Goal: Transaction & Acquisition: Obtain resource

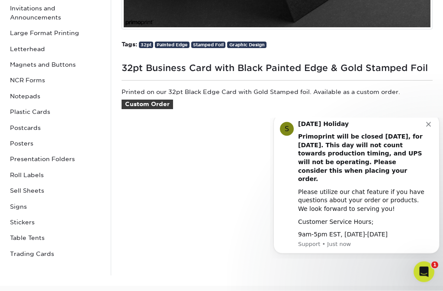
click at [426, 126] on icon "Dismiss notification" at bounding box center [428, 124] width 5 height 5
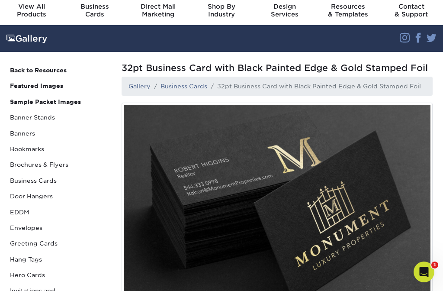
scroll to position [29, 0]
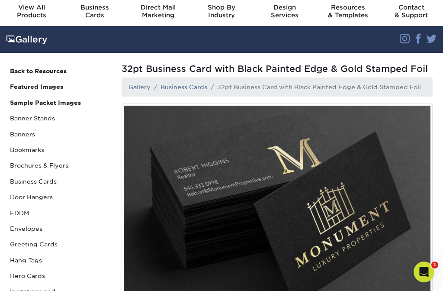
click at [179, 89] on link "Business Cards" at bounding box center [183, 86] width 47 height 7
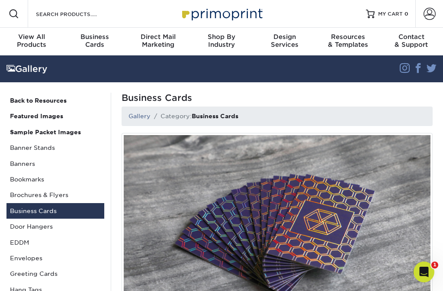
click at [93, 42] on div "Business Cards" at bounding box center [94, 41] width 63 height 16
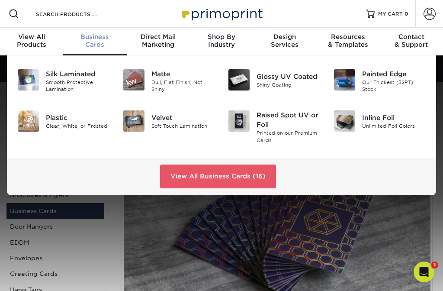
click at [416, 82] on div "Our Thickest (32PT) Stock" at bounding box center [394, 86] width 64 height 14
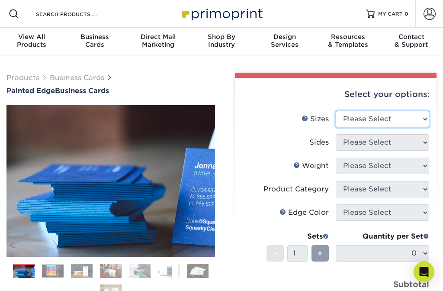
click at [403, 112] on select "Please Select 2" x 3.5" - Standard 2.125" x 3.375" - European 2.5" x 2.5" - Squ…" at bounding box center [382, 119] width 93 height 16
select select "2.00x3.50"
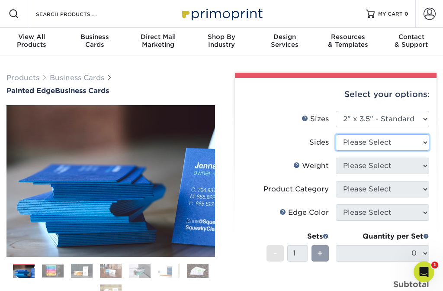
click at [401, 140] on select "Please Select Print Both Sides Print Front Only" at bounding box center [382, 142] width 93 height 16
select select "13abbda7-1d64-4f25-8bb2-c179b224825d"
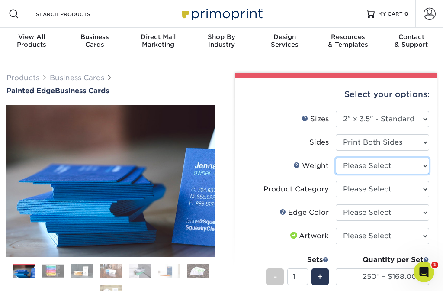
click at [382, 164] on select "Please Select 32PTUC" at bounding box center [382, 165] width 93 height 16
select select "32PTUC"
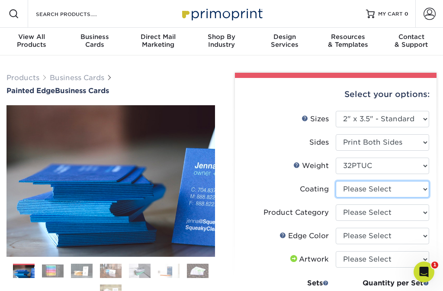
click at [388, 189] on select at bounding box center [382, 189] width 93 height 16
select select "3e7618de-abca-4bda-9f97-8b9129e913d8"
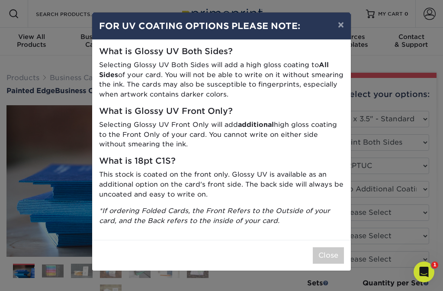
click at [329, 247] on button "Close" at bounding box center [328, 255] width 31 height 16
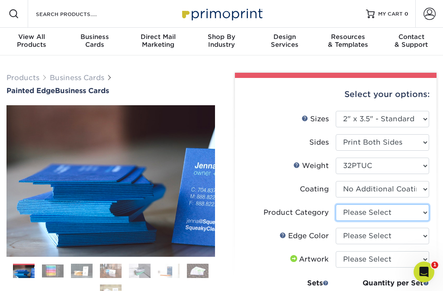
click at [381, 213] on select "Please Select Business Cards" at bounding box center [382, 212] width 93 height 16
select select "3b5148f1-0588-4f88-a218-97bcfdce65c1"
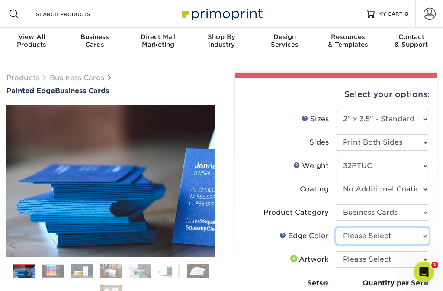
click at [375, 236] on select "Please Select Charcoal Black Brown Blue Pearlescent Blue Pearlescent Gold Pearl…" at bounding box center [382, 235] width 93 height 16
select select "34794e23-ba15-445e-813c-341542a5462f"
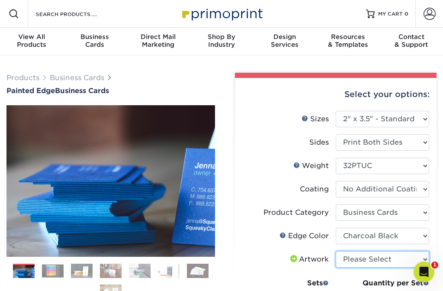
click at [379, 256] on select "Please Select I will upload files I need a design - $100" at bounding box center [382, 259] width 93 height 16
select select "upload"
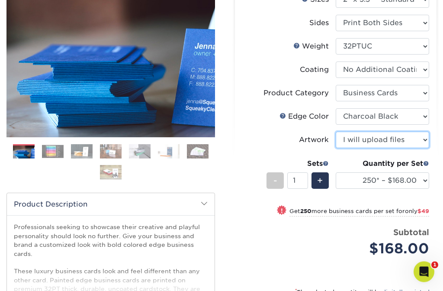
scroll to position [130, 0]
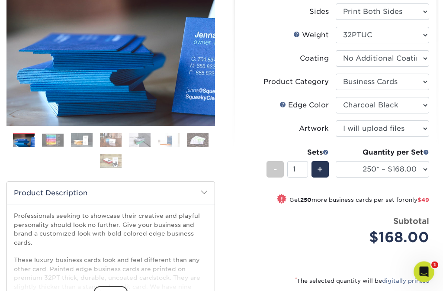
click at [407, 168] on select "250* – $168.00 500* – $217.00 1000* – $339.00" at bounding box center [382, 169] width 93 height 16
select select "1000* – $339.00"
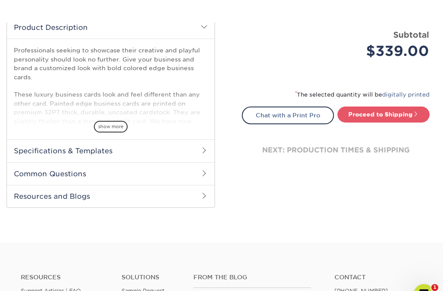
scroll to position [235, 0]
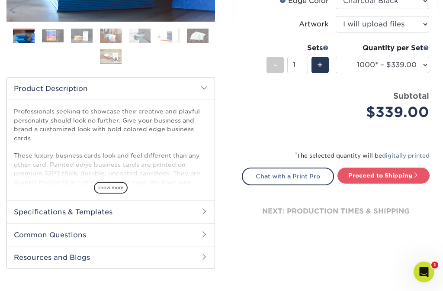
click at [29, 210] on h2 "Specifications & Templates" at bounding box center [111, 211] width 208 height 22
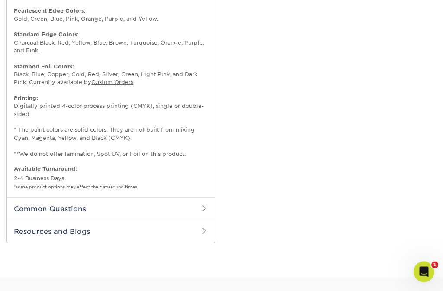
scroll to position [522, 0]
click at [32, 199] on h2 "Common Questions" at bounding box center [111, 208] width 208 height 22
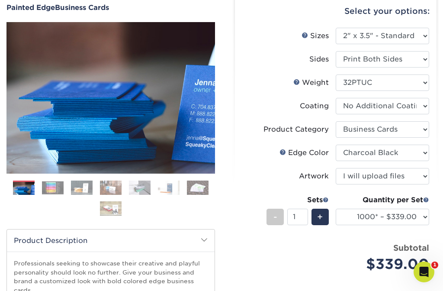
scroll to position [94, 0]
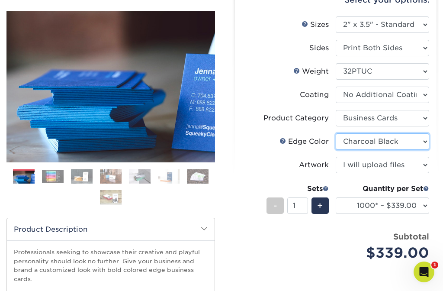
click at [398, 141] on select "Please Select Charcoal Black Brown Blue Pearlescent Blue Pearlescent Gold Pearl…" at bounding box center [382, 141] width 93 height 16
select select "1ae850e6-61c5-45b7-a71d-f488378c5a25"
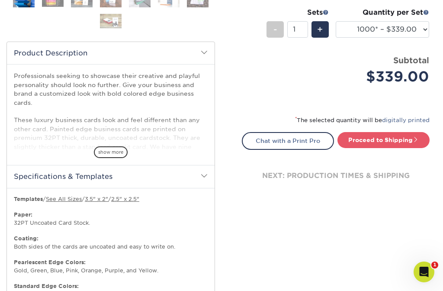
scroll to position [308, 0]
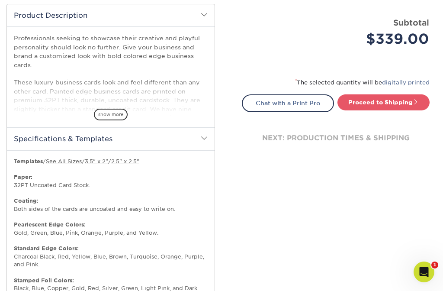
click at [109, 115] on span "show more" at bounding box center [111, 115] width 34 height 12
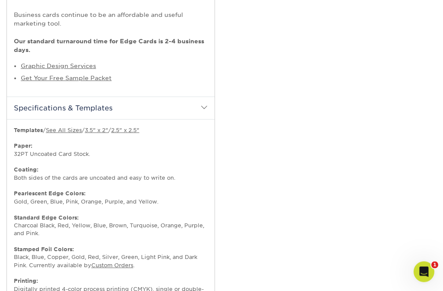
scroll to position [499, 0]
click at [33, 74] on link "Get Your Free Sample Packet" at bounding box center [66, 77] width 91 height 7
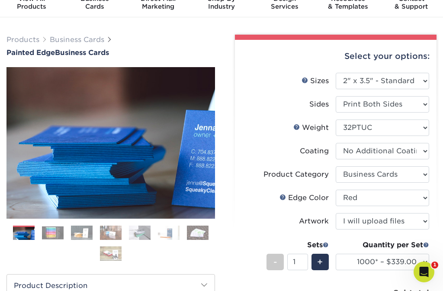
scroll to position [0, 0]
